Goal: Information Seeking & Learning: Find specific page/section

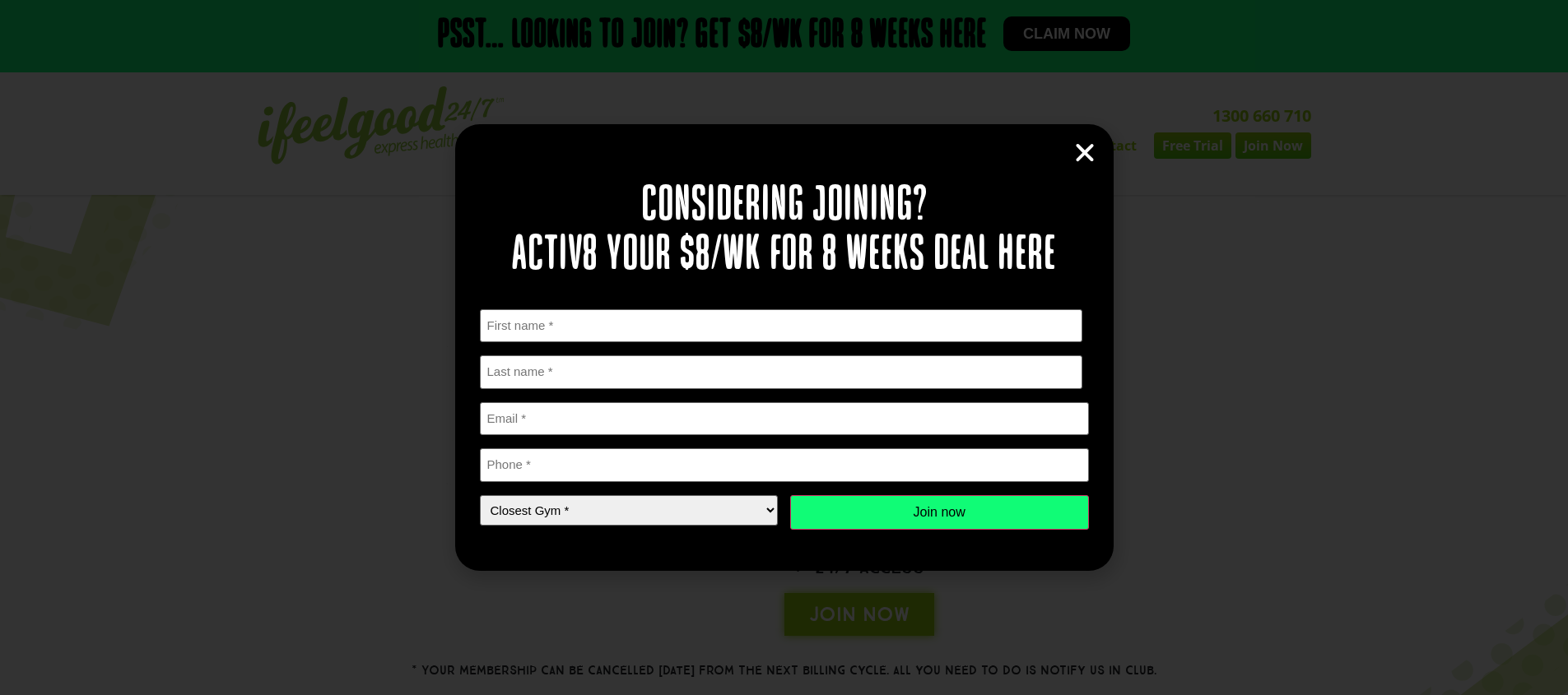
click at [1105, 165] on div "Considering joining? Activ8 your $8/wk for 8 weeks deal here " * " indicates re…" at bounding box center [785, 347] width 659 height 446
click at [1097, 159] on div "Considering joining? Activ8 your $8/wk for 8 weeks deal here " * " indicates re…" at bounding box center [785, 347] width 659 height 446
click at [1078, 148] on icon "Close" at bounding box center [1085, 153] width 25 height 25
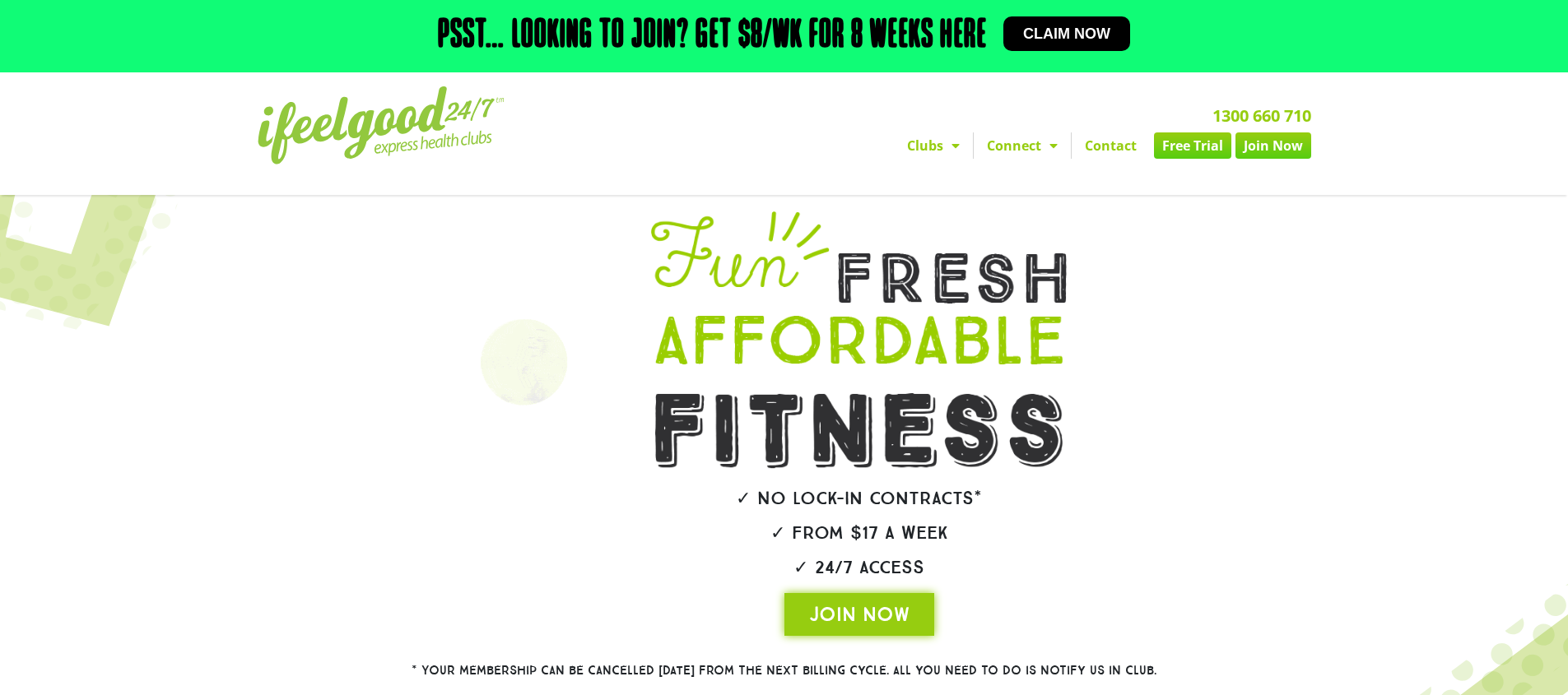
drag, startPoint x: 968, startPoint y: 144, endPoint x: 960, endPoint y: 149, distance: 9.4
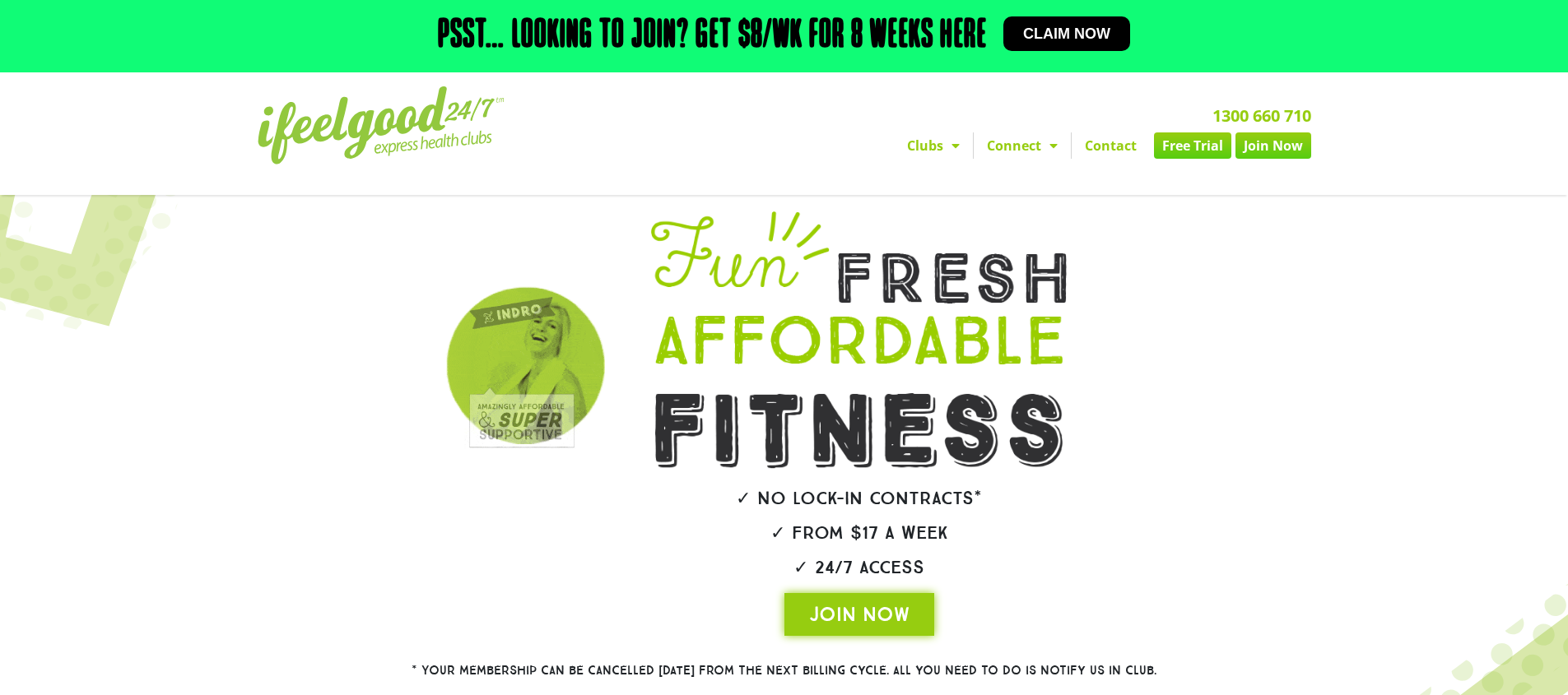
click at [967, 144] on link "Clubs" at bounding box center [933, 145] width 79 height 27
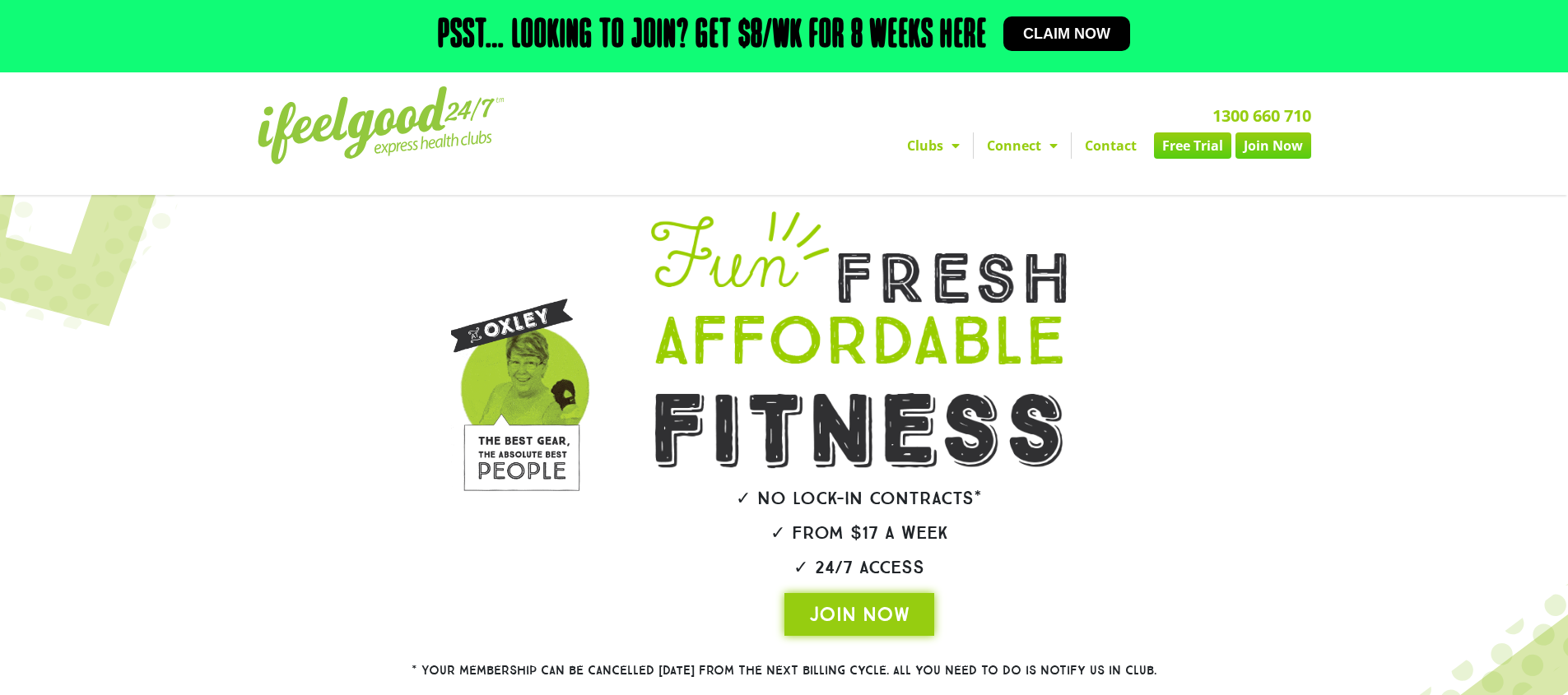
click at [942, 142] on link "Clubs" at bounding box center [933, 145] width 79 height 27
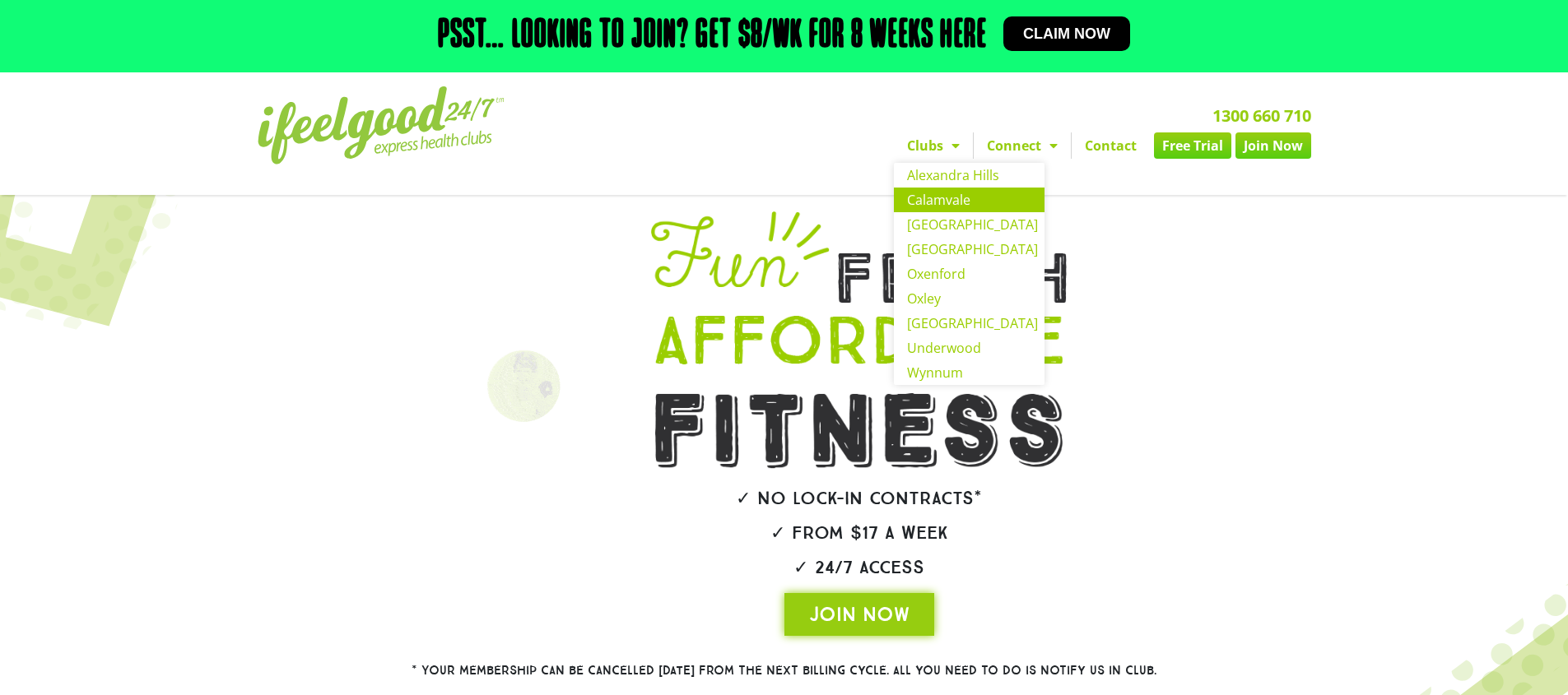
click at [943, 206] on link "Calamvale" at bounding box center [968, 199] width 151 height 25
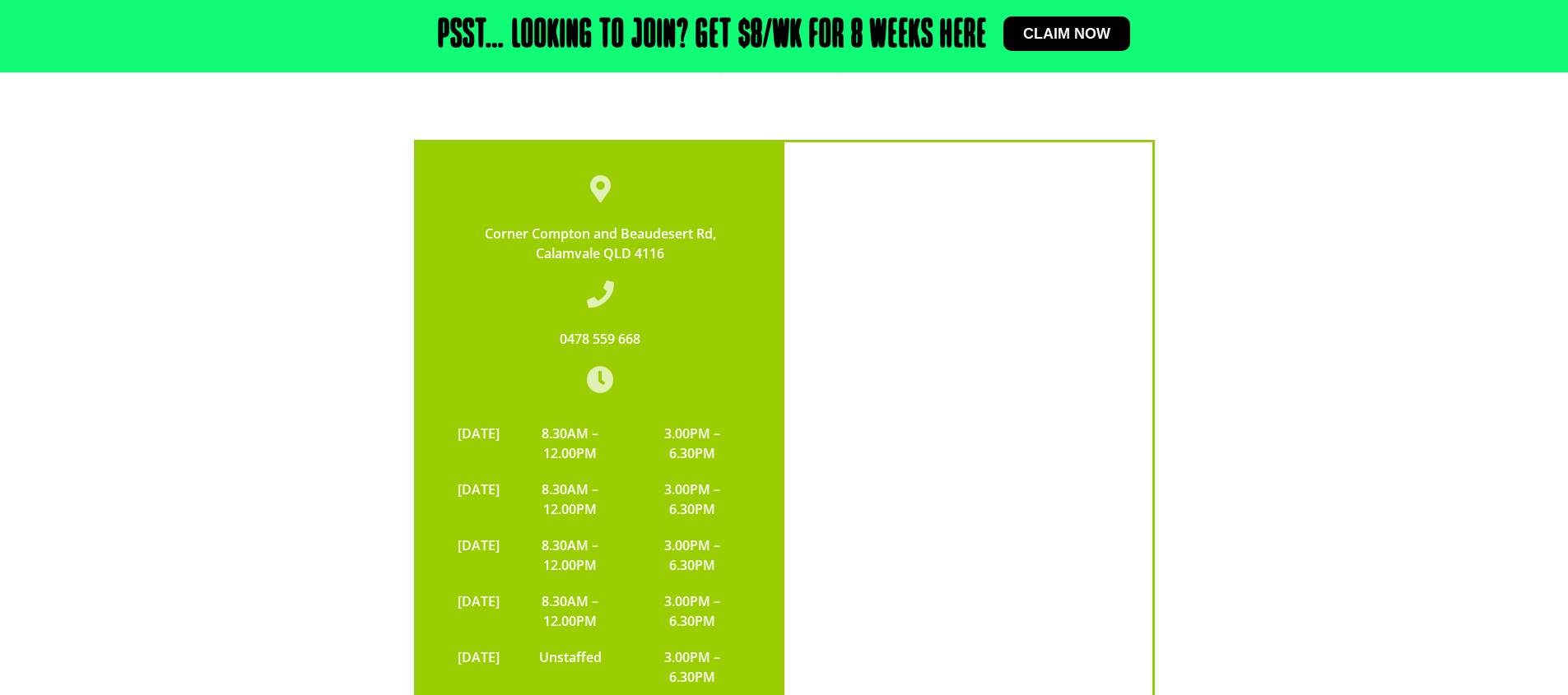
scroll to position [5077, 0]
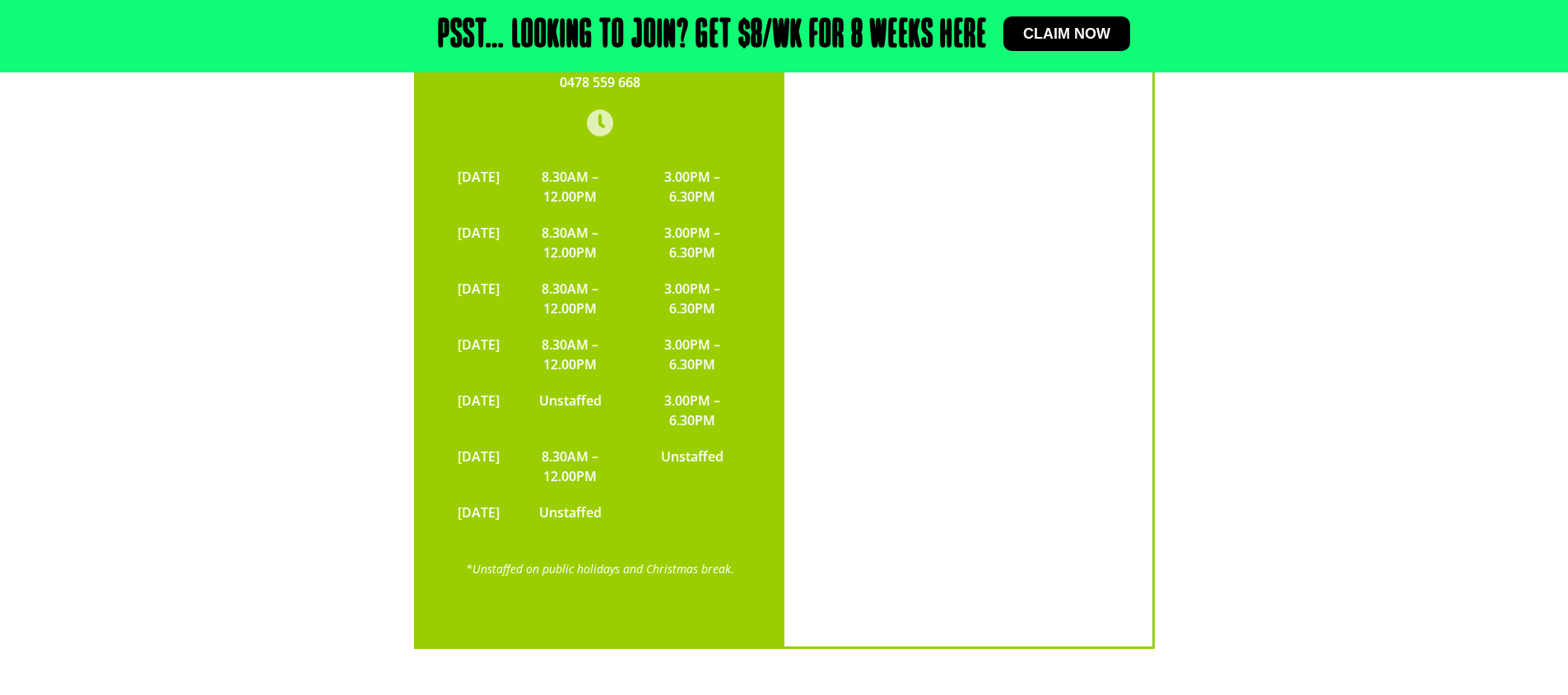
click at [650, 431] on table "MONDAY 8.30AM – 12.00PM 3.00PM – 6.30PM TUESDAY 8.30AM – 12.00PM 3.00PM – 6.30P…" at bounding box center [601, 344] width 302 height 372
click at [733, 560] on div "*Unstaffed on public holidays and Christmas break." at bounding box center [601, 570] width 302 height 20
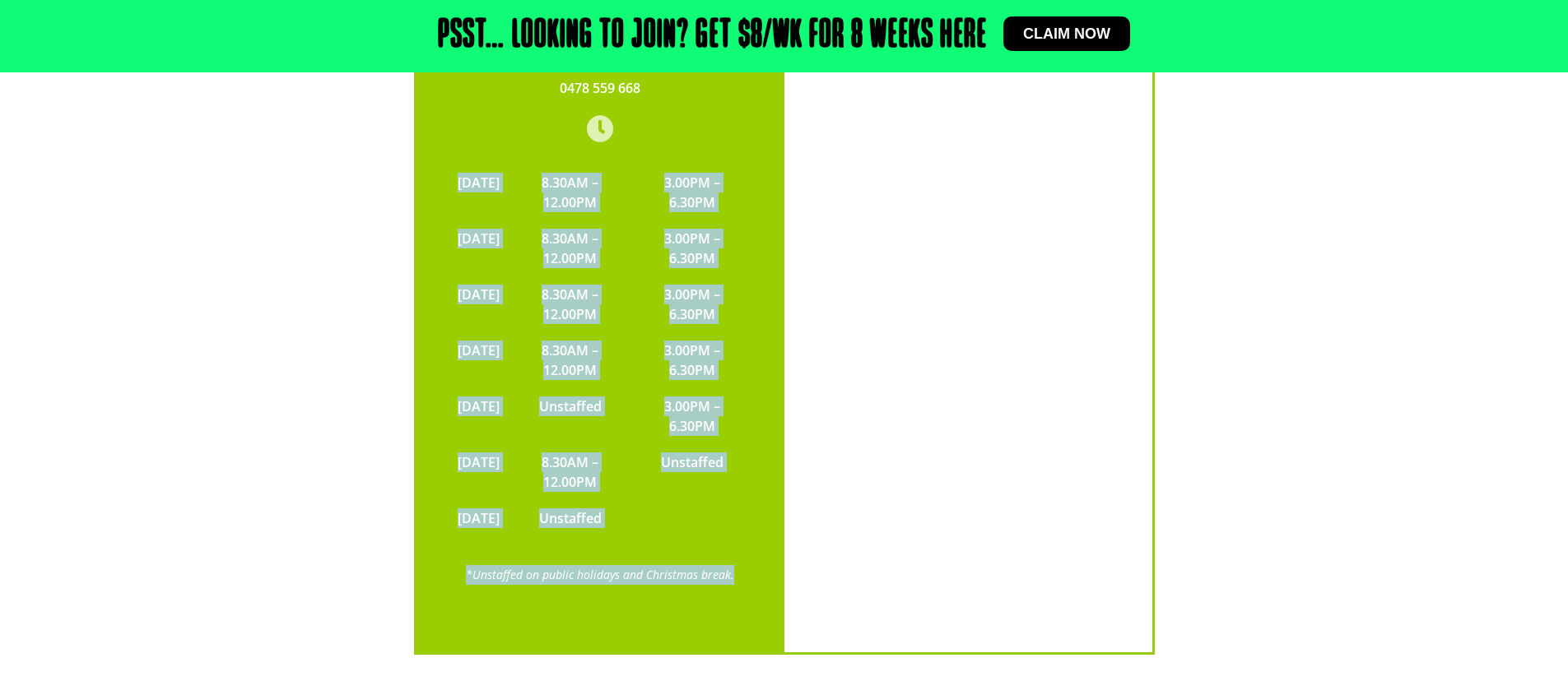
scroll to position [5070, 0]
drag, startPoint x: 739, startPoint y: 500, endPoint x: 447, endPoint y: 87, distance: 505.8
click at [447, 87] on div "Corner Compton and Beaudesert Rd, Calamvale QLD 4116 0478 559 668 MONDAY 8.30AM…" at bounding box center [600, 273] width 368 height 761
copy div "MONDAY 8.30AM – 12.00PM 3.00PM – 6.30PM TUESDAY 8.30AM – 12.00PM 3.00PM – 6.30P…"
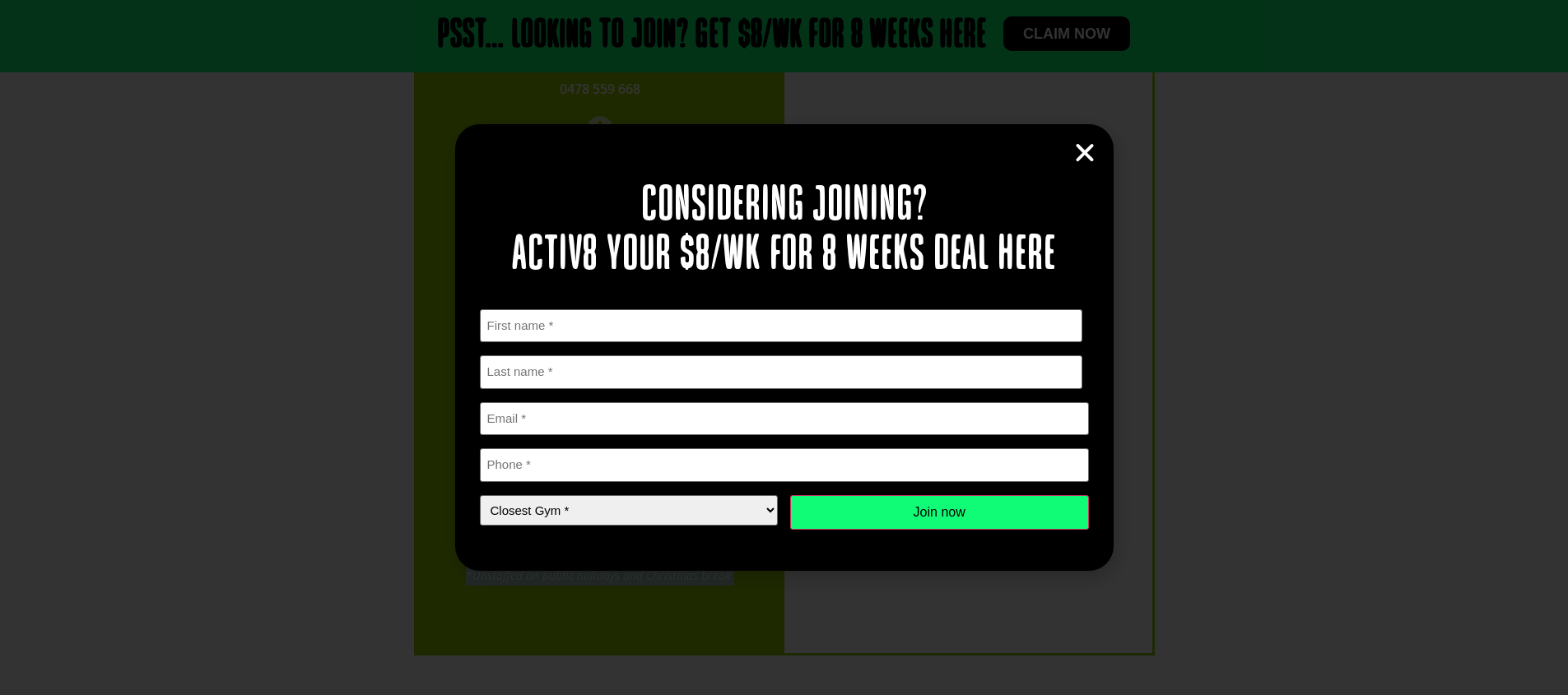
click at [1084, 149] on icon "Close" at bounding box center [1085, 153] width 25 height 25
